Goal: Communication & Community: Connect with others

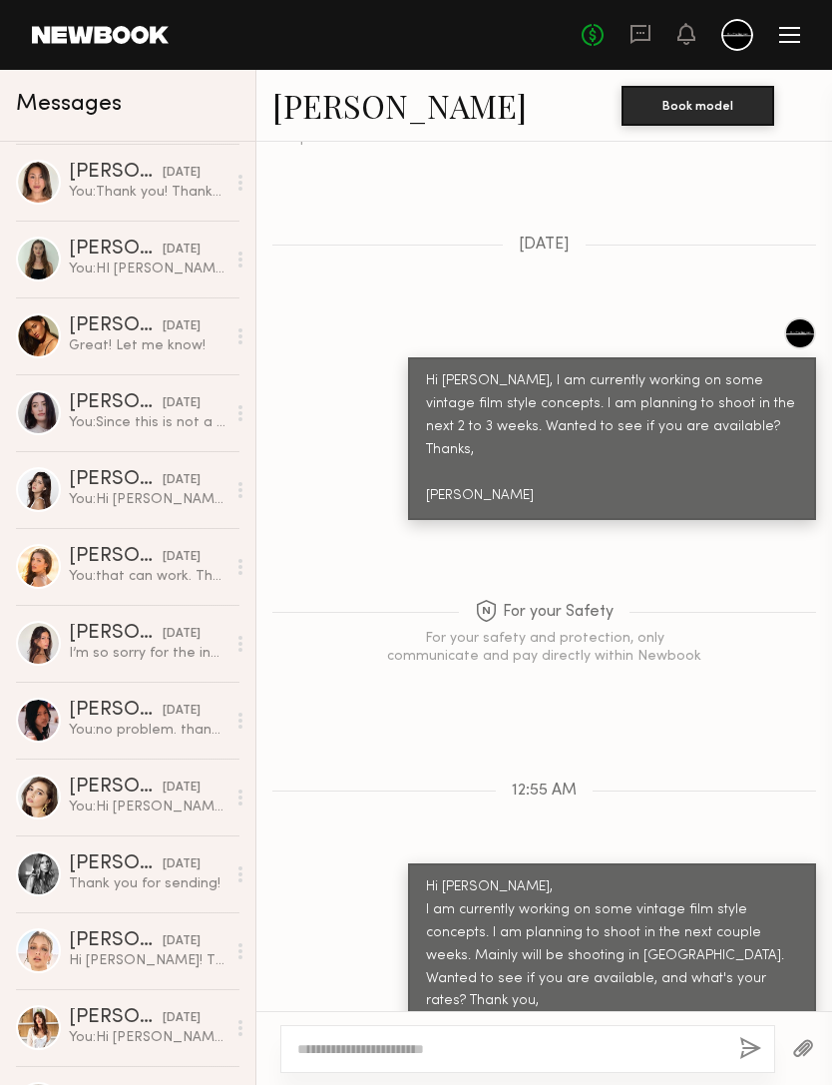
scroll to position [1750, 0]
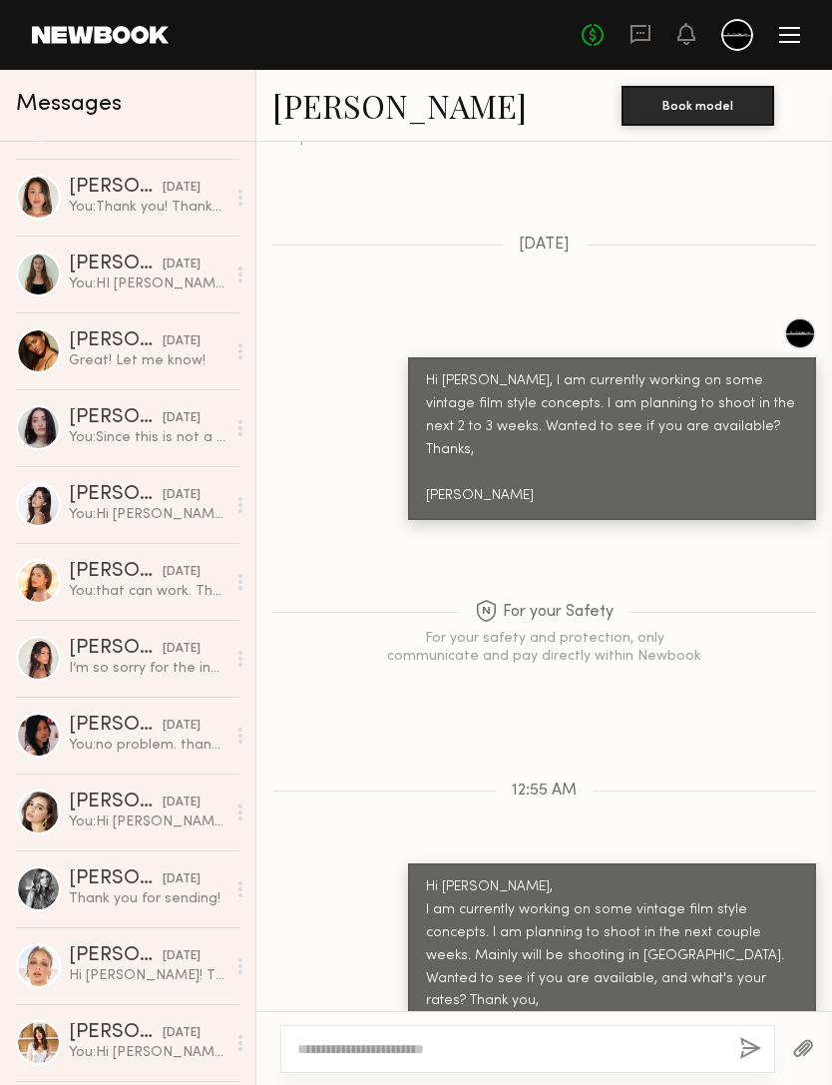
click at [78, 504] on div "Gizelle D." at bounding box center [116, 495] width 94 height 20
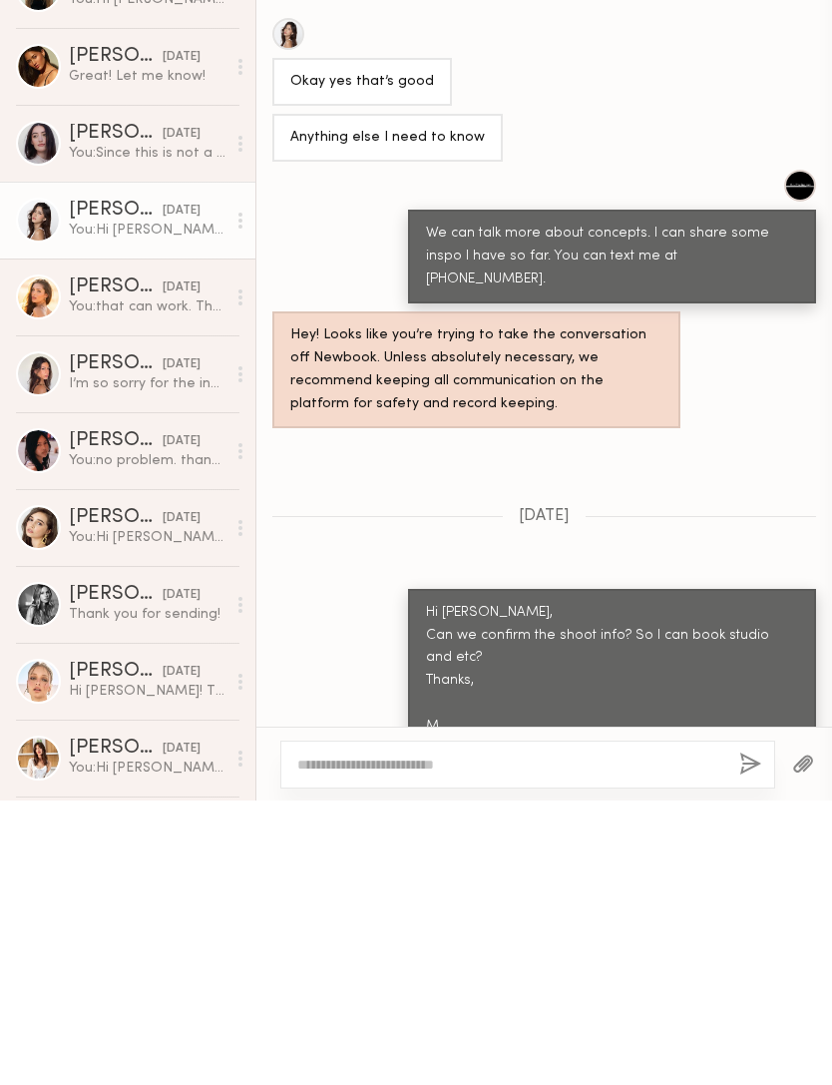
scroll to position [1705, 0]
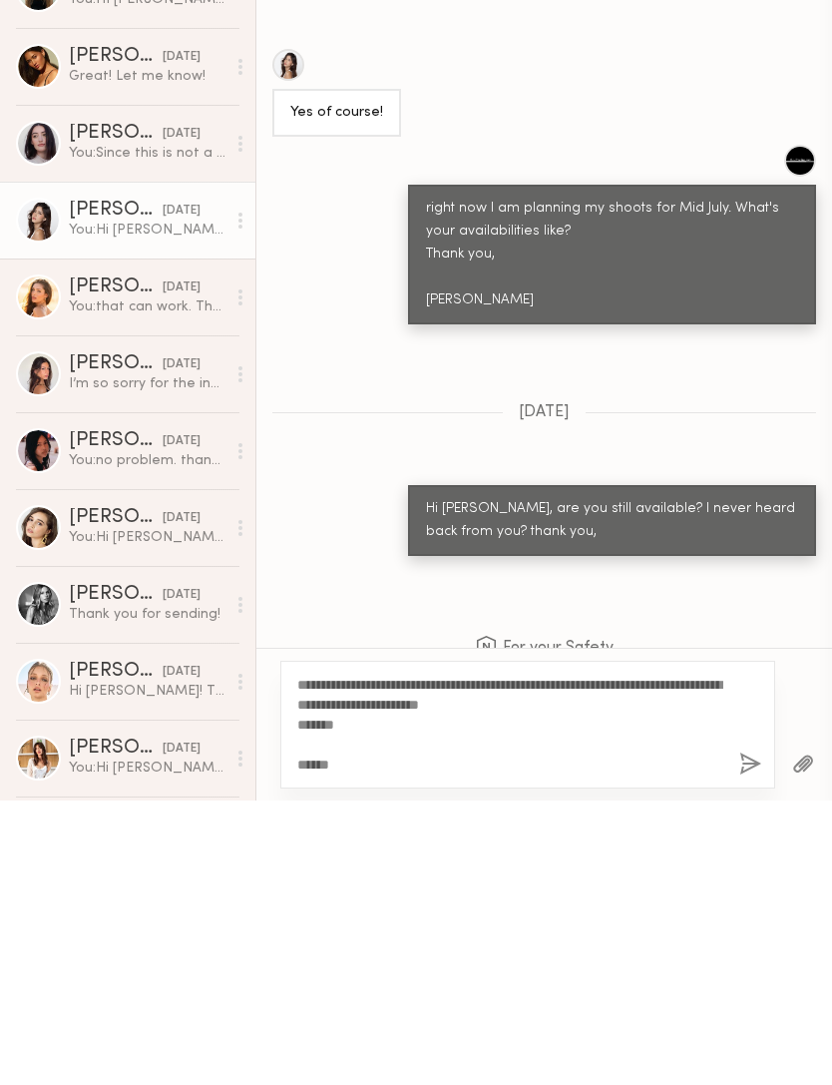
type textarea "**********"
click at [746, 1037] on button "button" at bounding box center [750, 1049] width 22 height 25
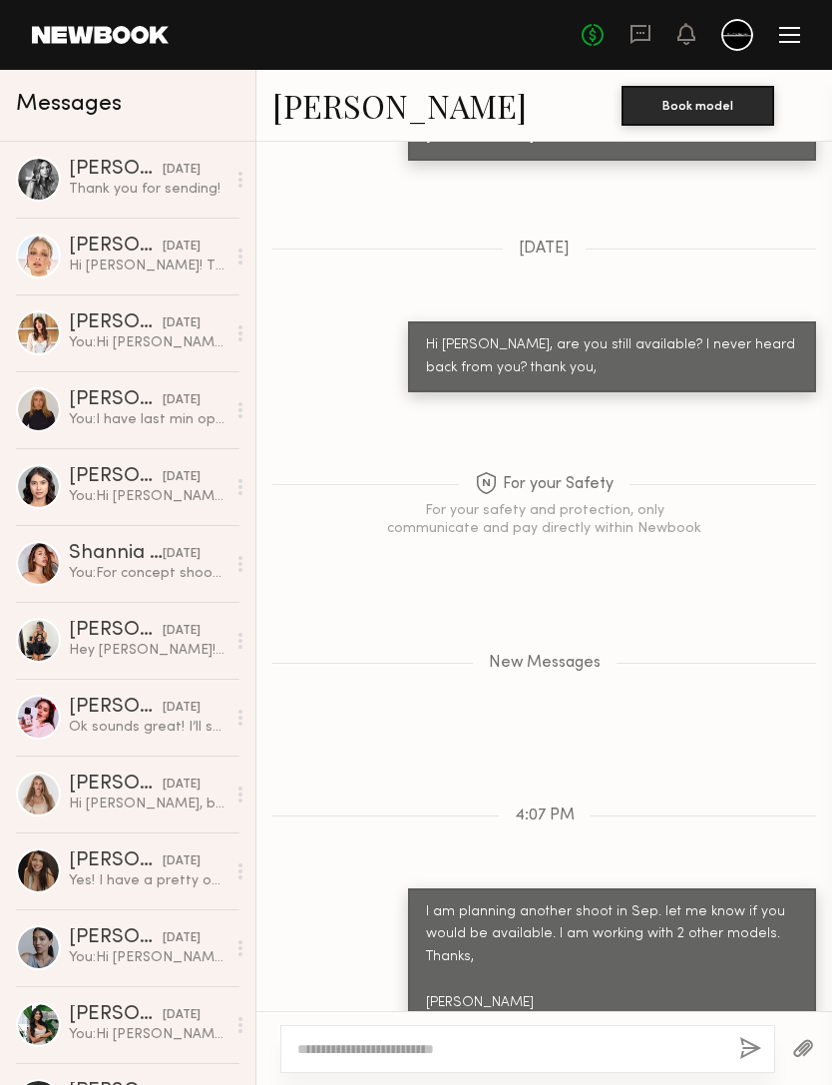
scroll to position [2552, 0]
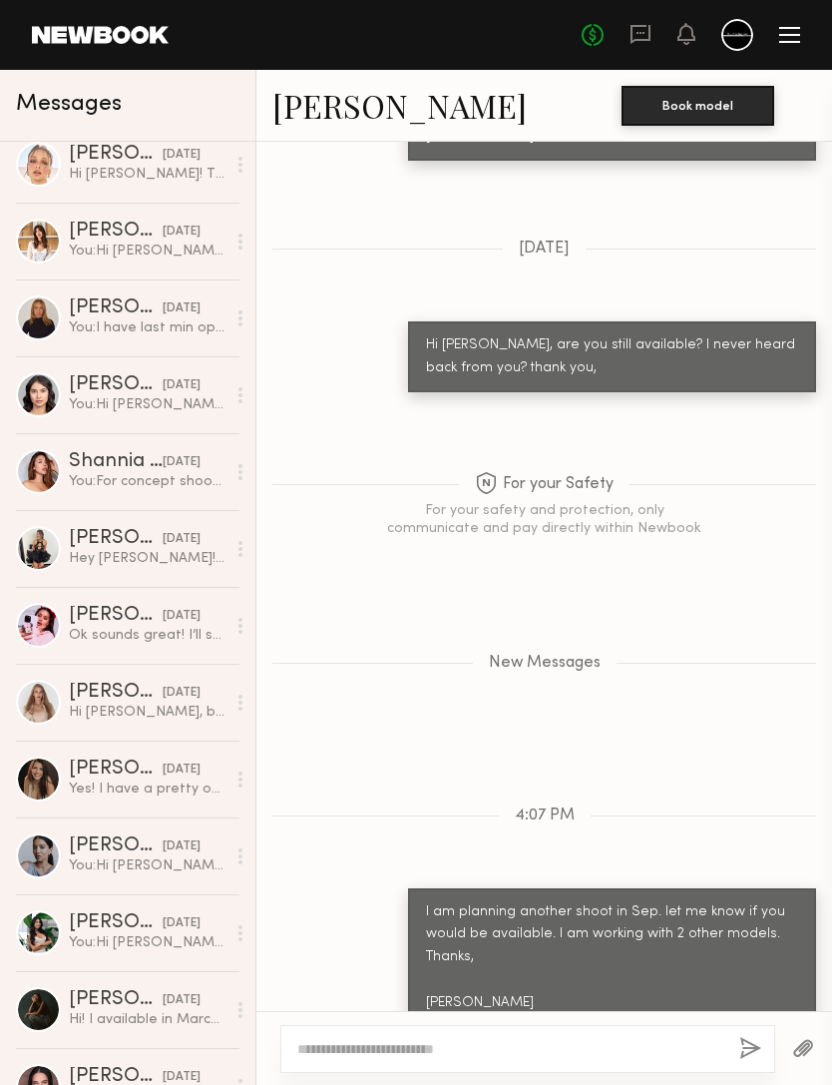
click at [73, 249] on div "You: Hi Marilyn, How have you been? I finally have sometime again to work on so…" at bounding box center [147, 250] width 157 height 19
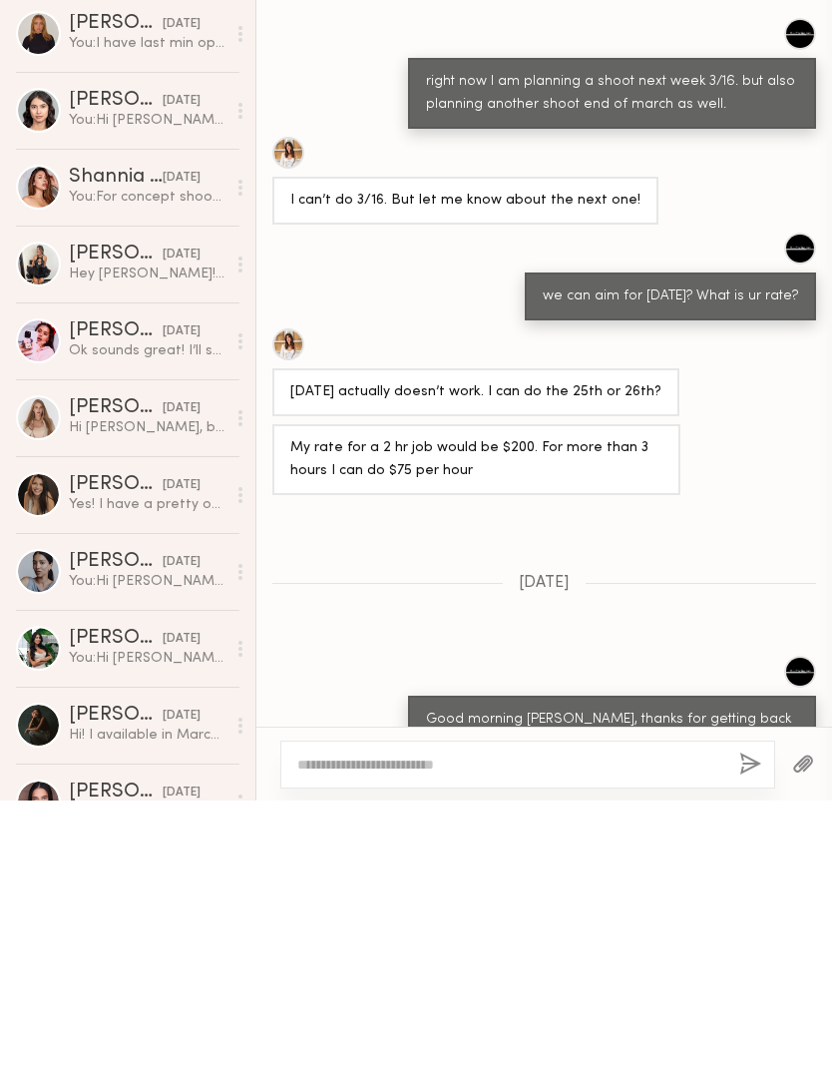
scroll to position [1490, 0]
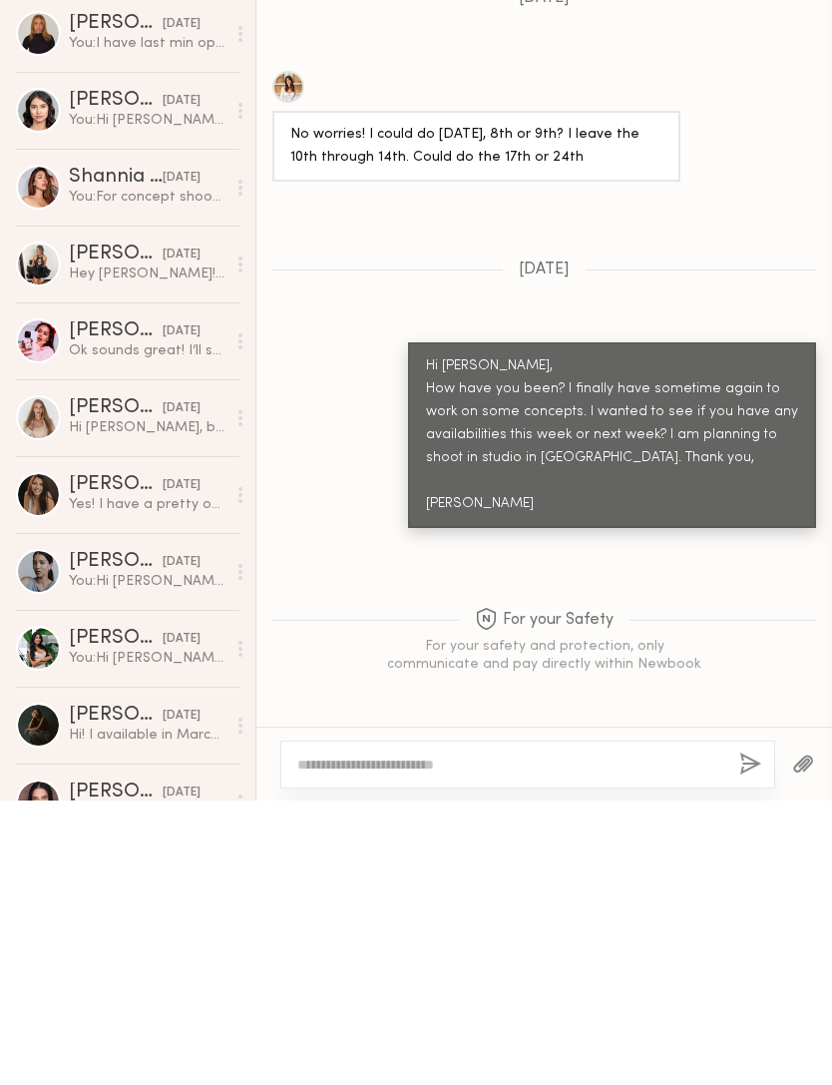
click at [59, 449] on div at bounding box center [38, 471] width 45 height 45
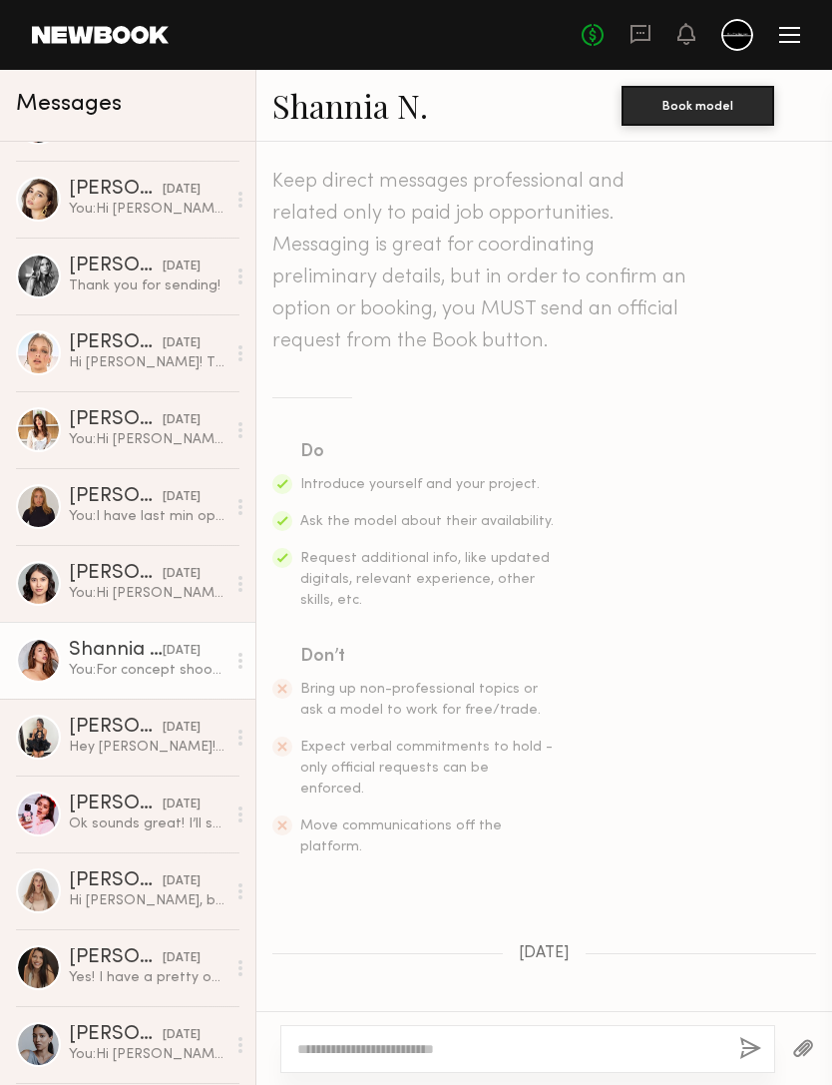
scroll to position [2470, 0]
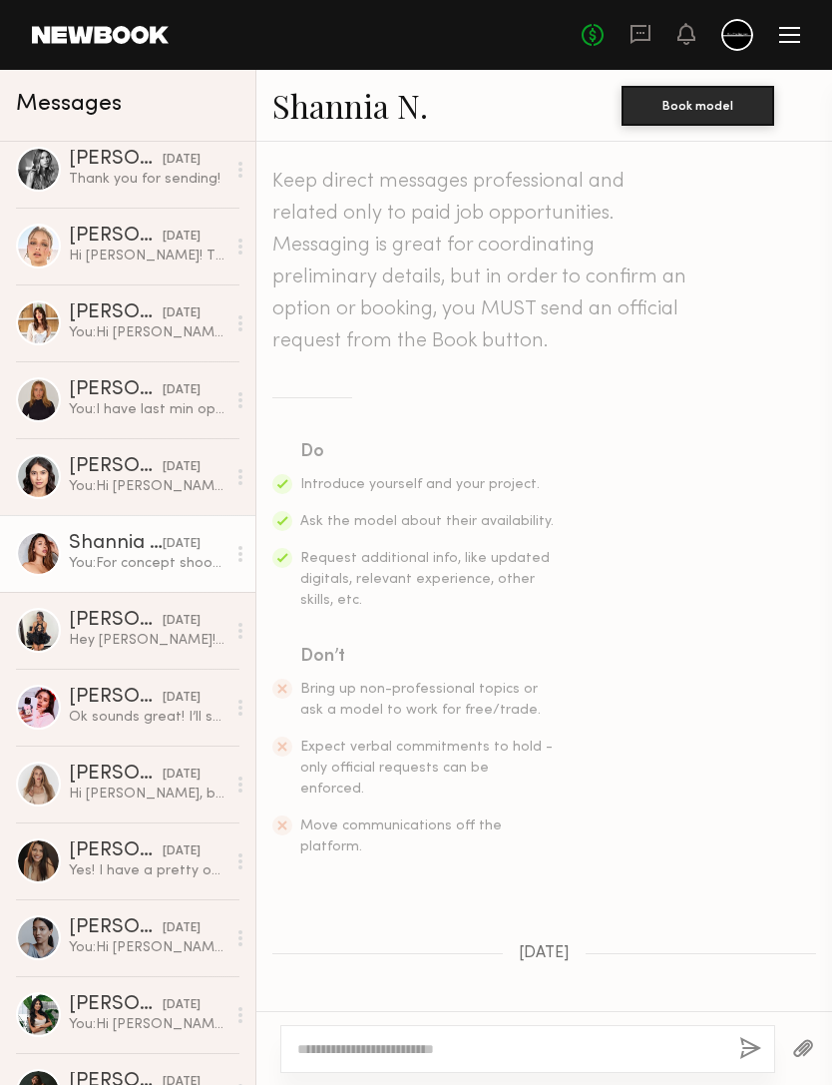
click at [90, 552] on div "Shannia N." at bounding box center [116, 544] width 94 height 20
click at [386, 121] on link "Shannia N." at bounding box center [350, 105] width 156 height 43
